Goal: Task Accomplishment & Management: Manage account settings

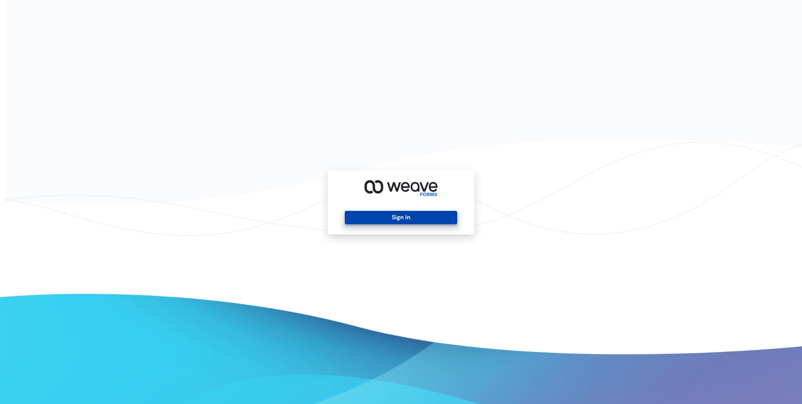
click at [386, 219] on button "Sign In" at bounding box center [401, 217] width 112 height 13
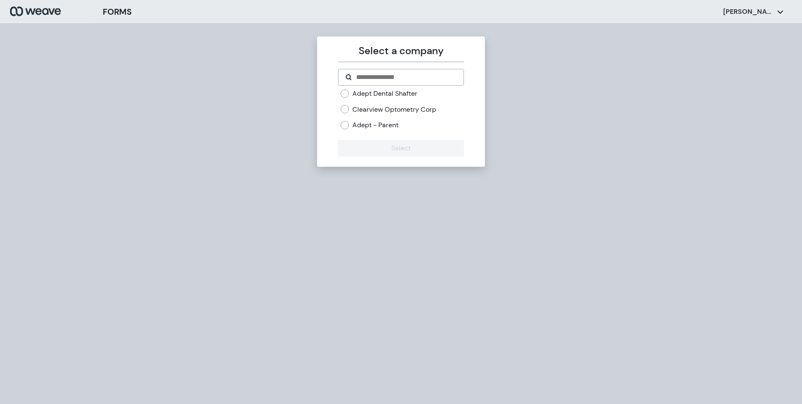
click at [379, 87] on form "Adept Dental Shafter Clearview Optometry Corp Adept - Parent Select" at bounding box center [400, 113] width 125 height 88
click at [372, 89] on form "Adept Dental Shafter Clearview Optometry Corp Adept - Parent Select" at bounding box center [400, 113] width 125 height 88
click at [388, 141] on button "Select" at bounding box center [400, 148] width 125 height 17
